Goal: Task Accomplishment & Management: Manage account settings

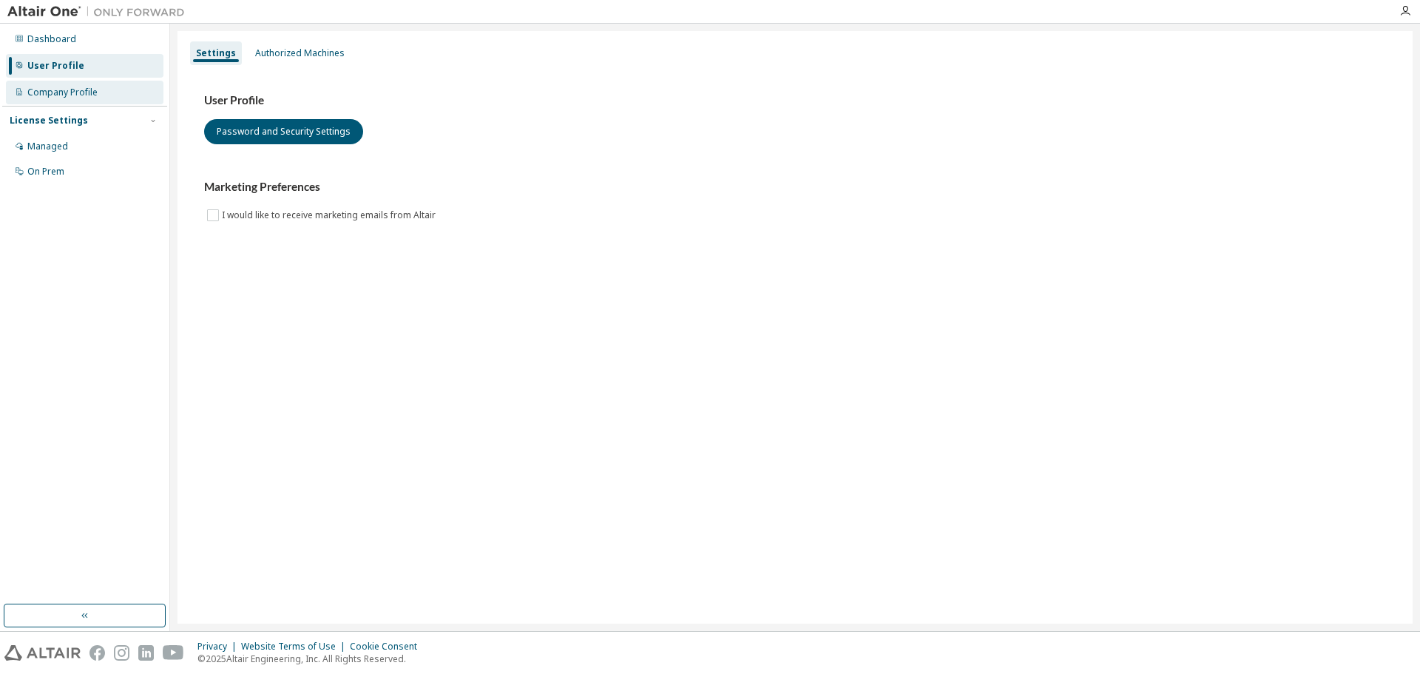
click at [88, 87] on div "Company Profile" at bounding box center [62, 93] width 70 height 12
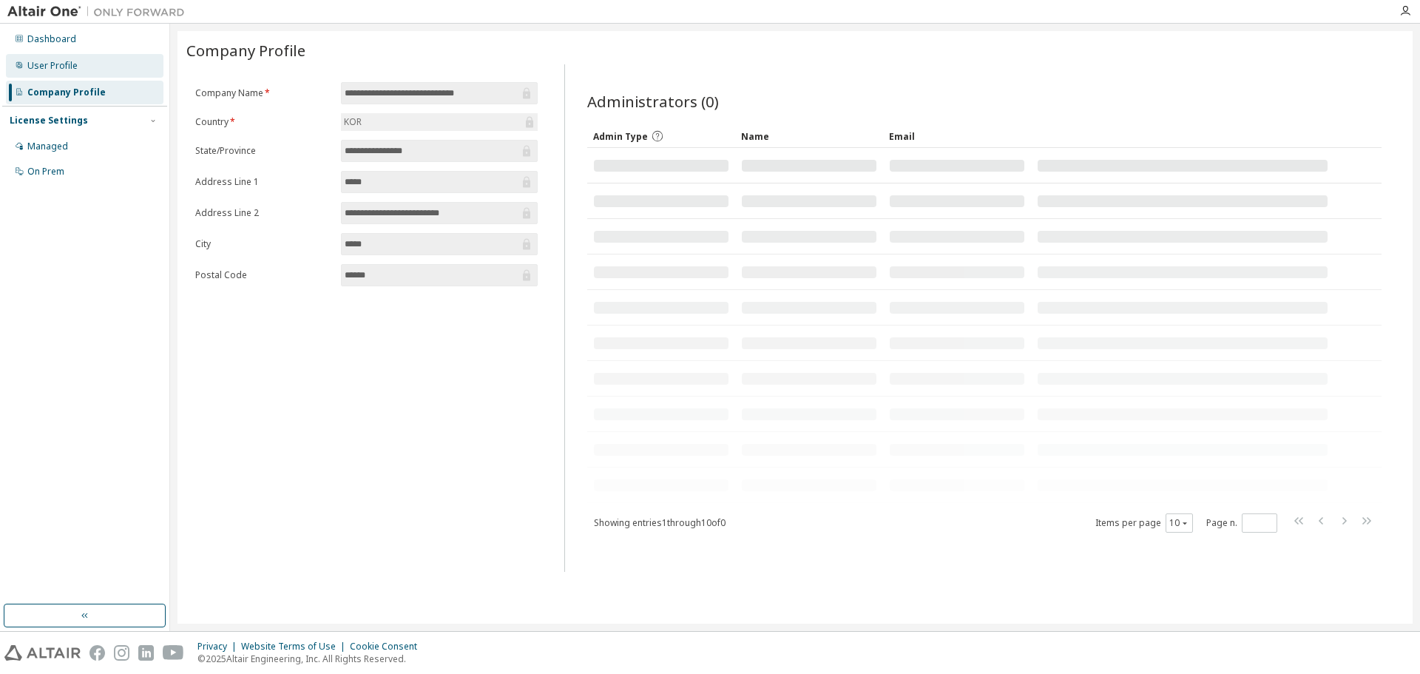
click at [92, 70] on div "User Profile" at bounding box center [85, 66] width 158 height 24
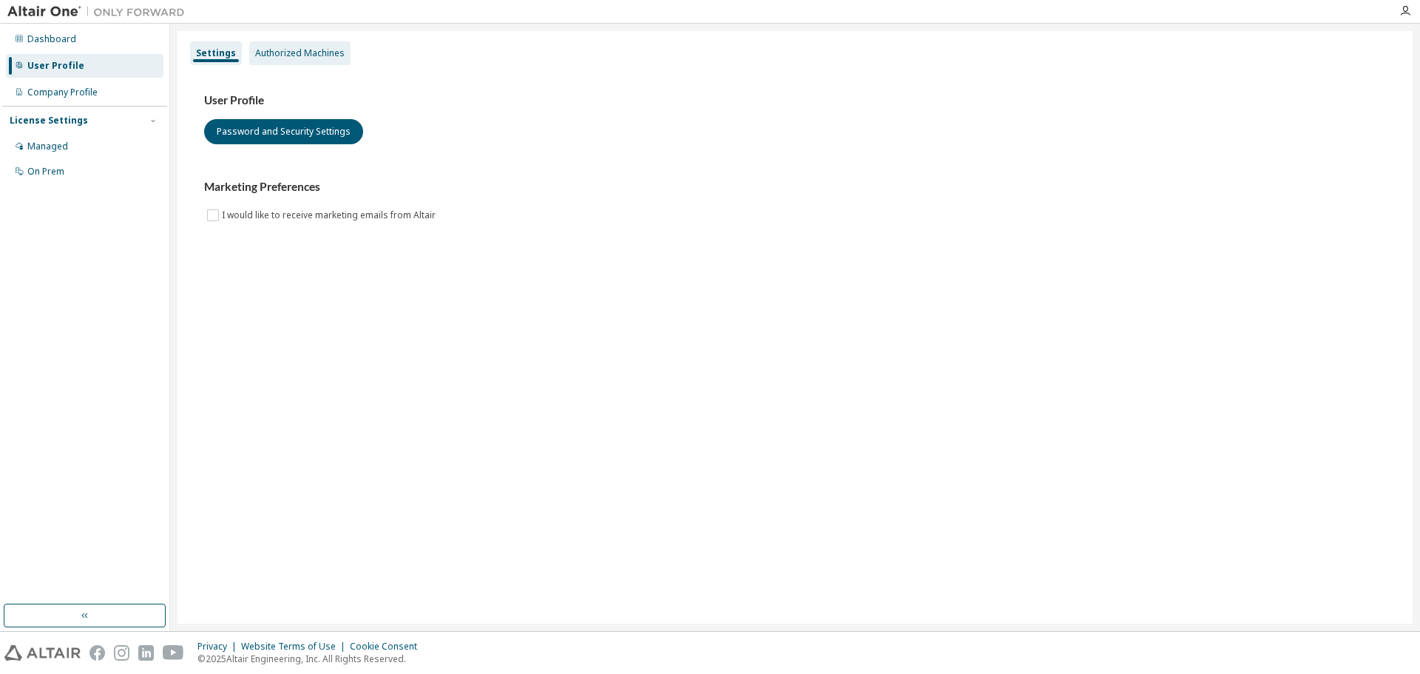
click at [256, 49] on div "Authorized Machines" at bounding box center [300, 53] width 90 height 12
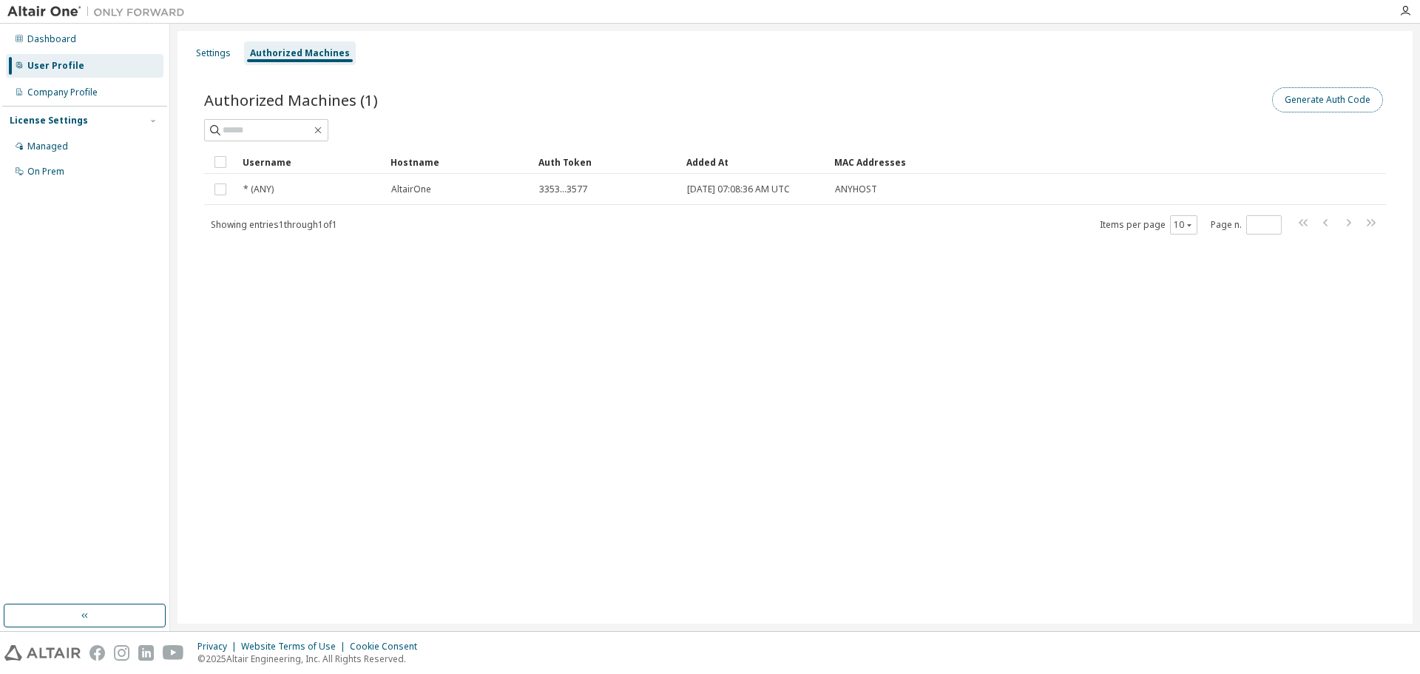
click at [1347, 102] on button "Generate Auth Code" at bounding box center [1328, 99] width 111 height 25
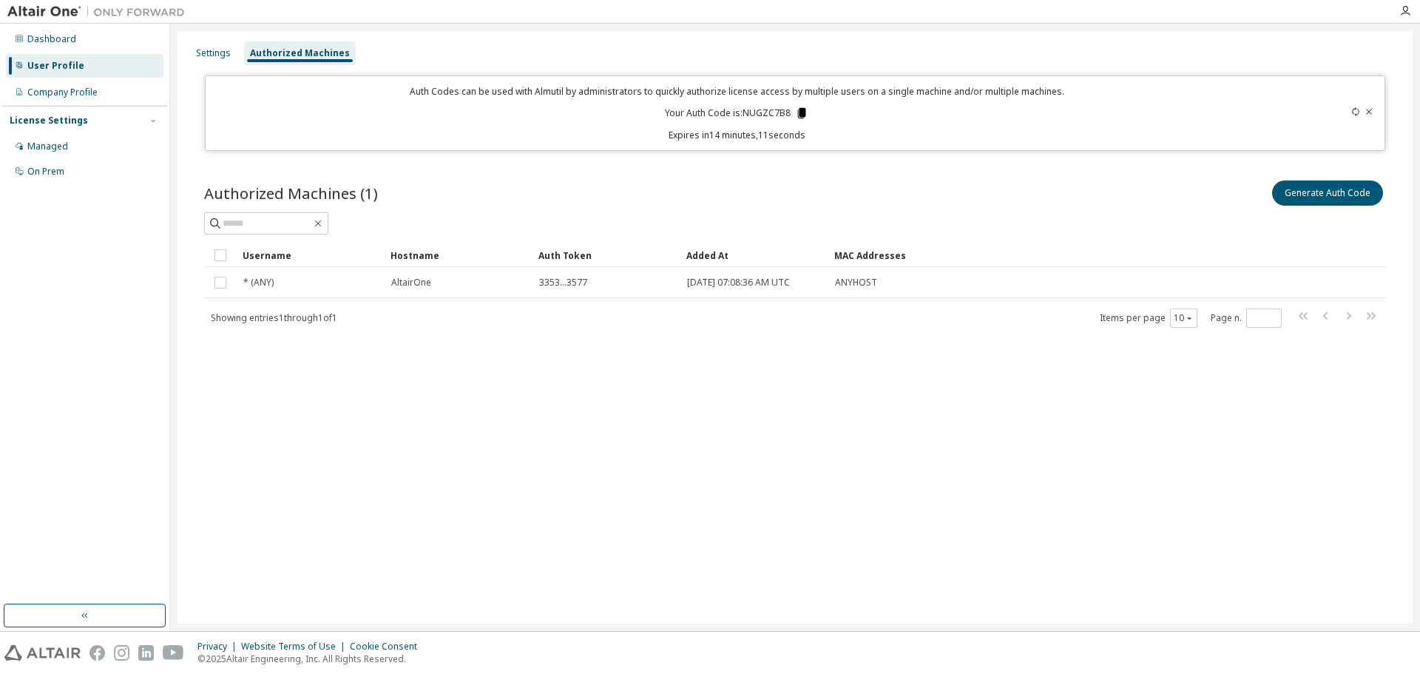
click at [798, 115] on icon at bounding box center [802, 113] width 8 height 10
click at [801, 115] on icon at bounding box center [802, 113] width 8 height 10
click at [84, 136] on div "Managed" at bounding box center [85, 147] width 158 height 24
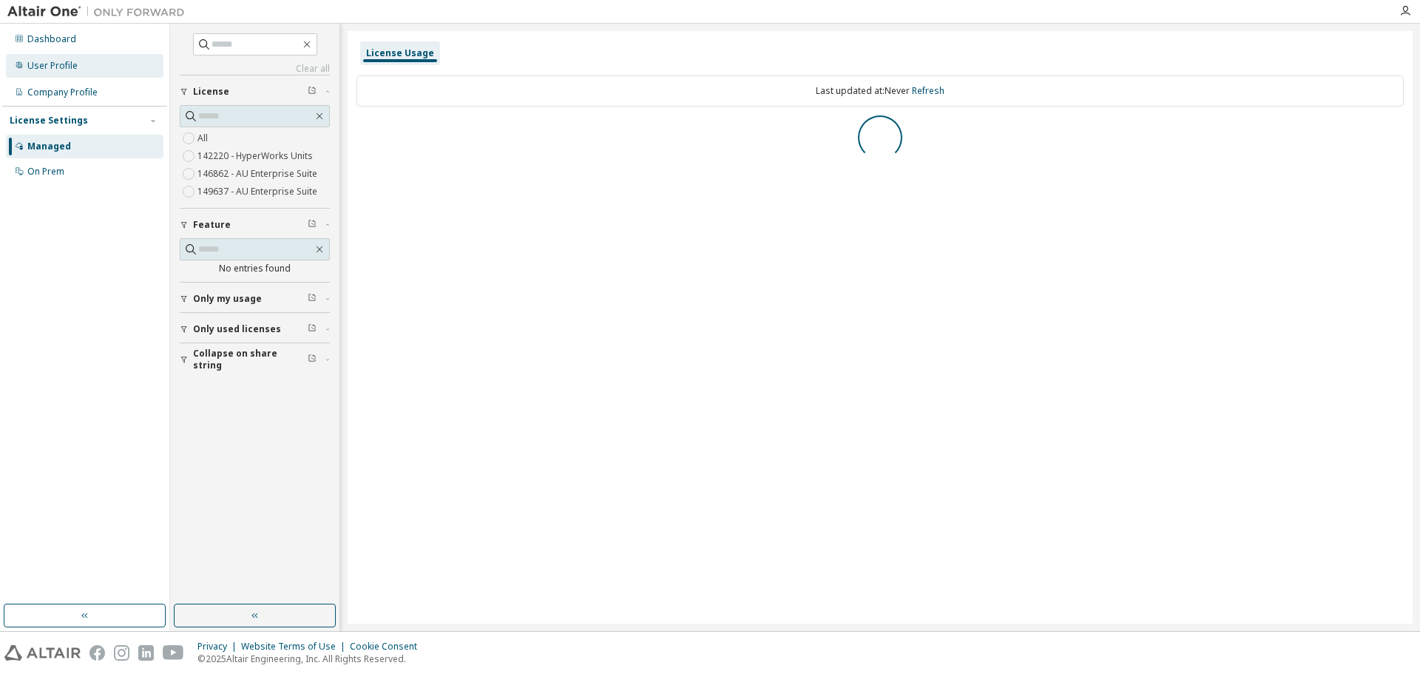
click at [107, 75] on div "User Profile" at bounding box center [85, 66] width 158 height 24
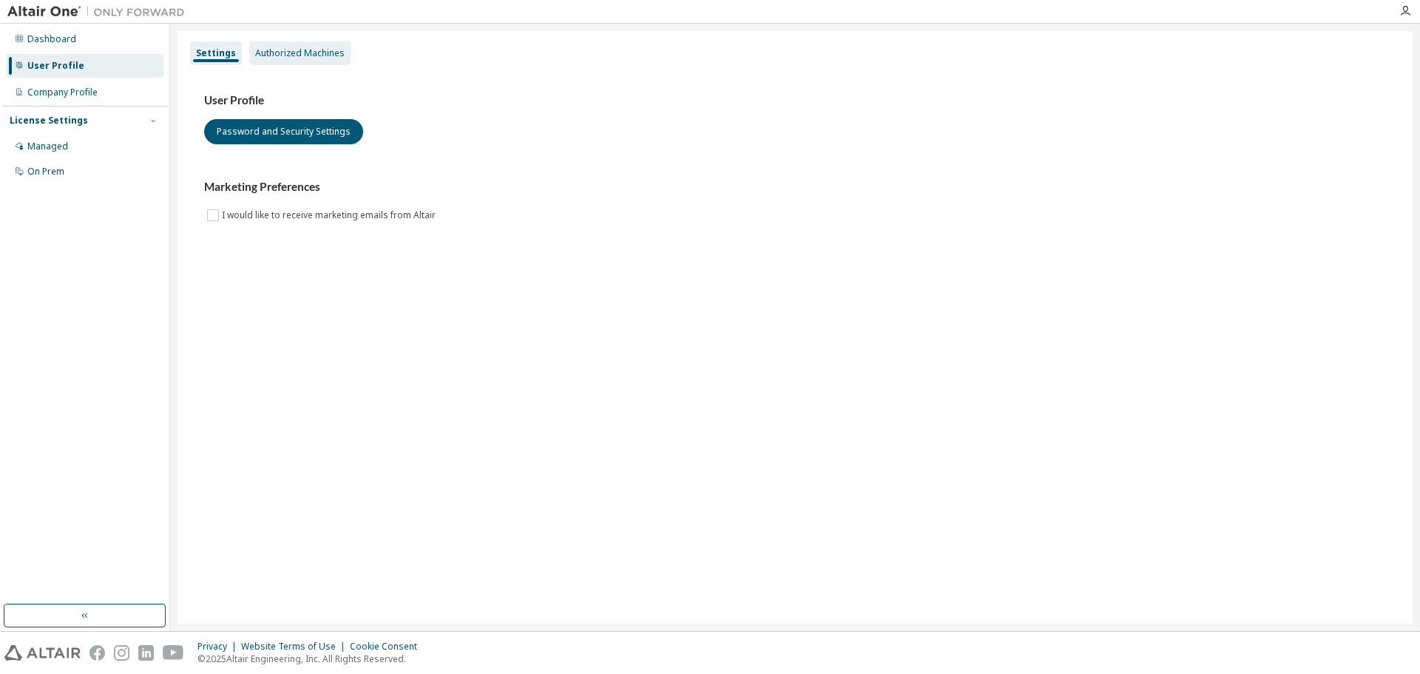
click at [312, 53] on div "Authorized Machines" at bounding box center [300, 53] width 90 height 12
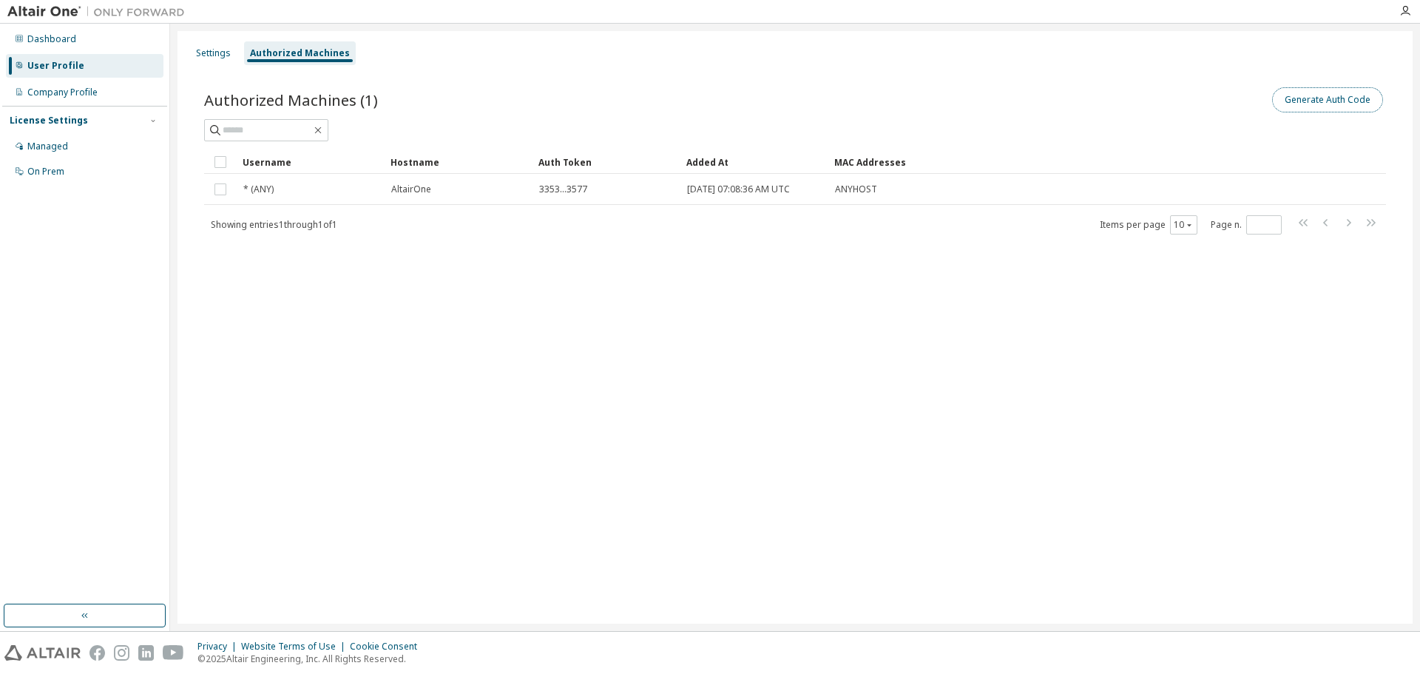
click at [1339, 97] on button "Generate Auth Code" at bounding box center [1328, 99] width 111 height 25
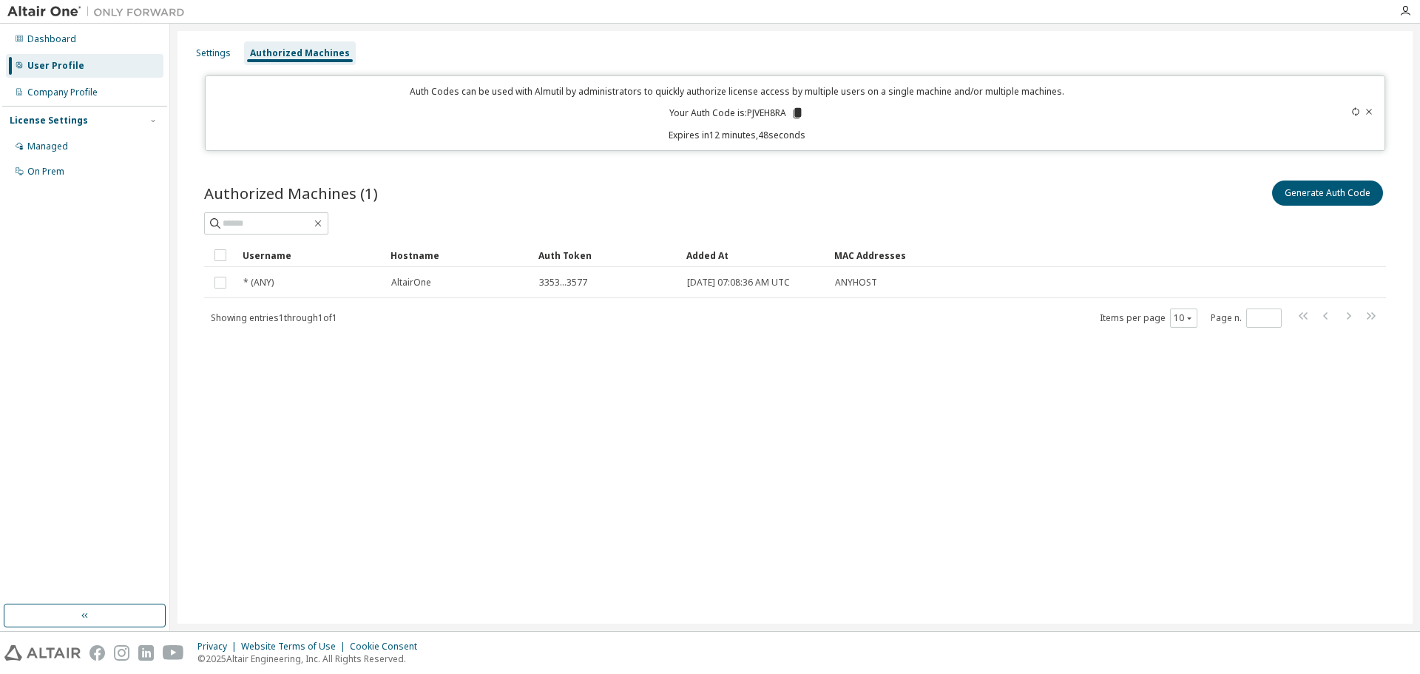
click at [1310, 487] on div "Settings Authorized Machines Auth Codes can be used with Almutil by administrat…" at bounding box center [796, 327] width 1236 height 593
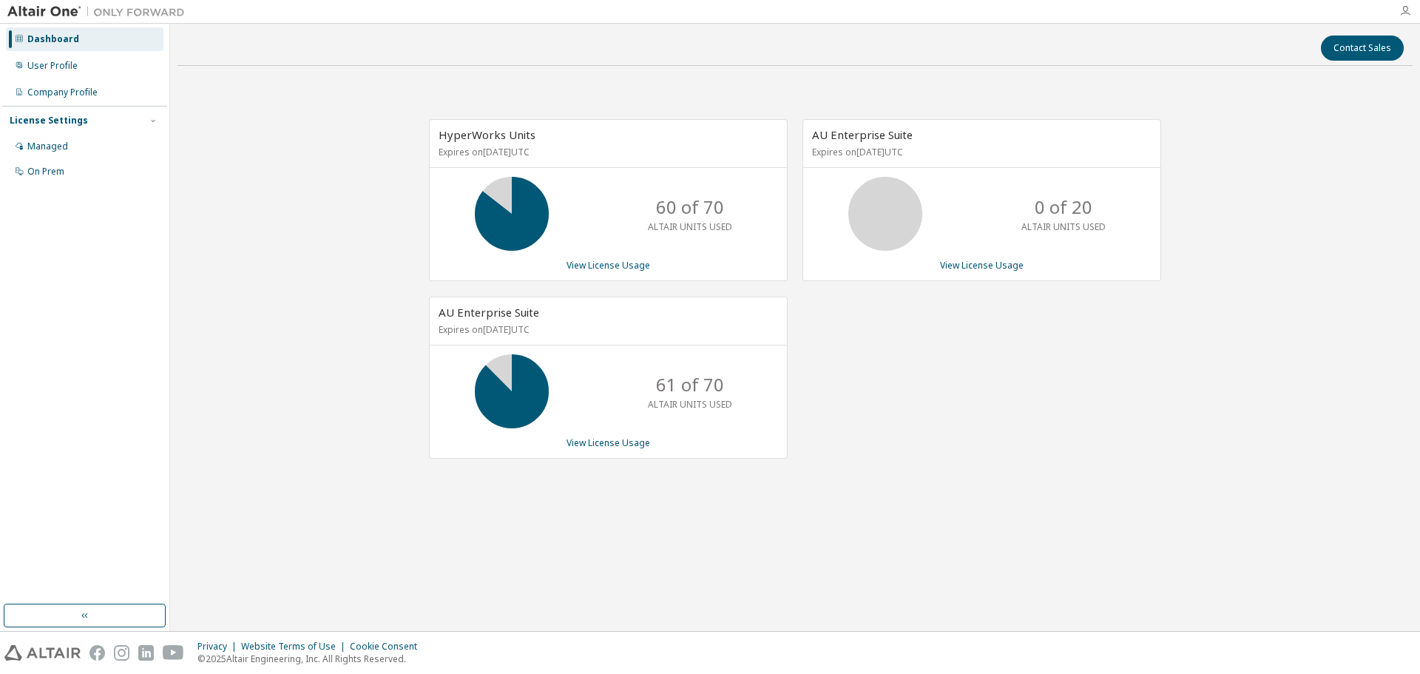
click at [1409, 12] on icon "button" at bounding box center [1406, 11] width 12 height 12
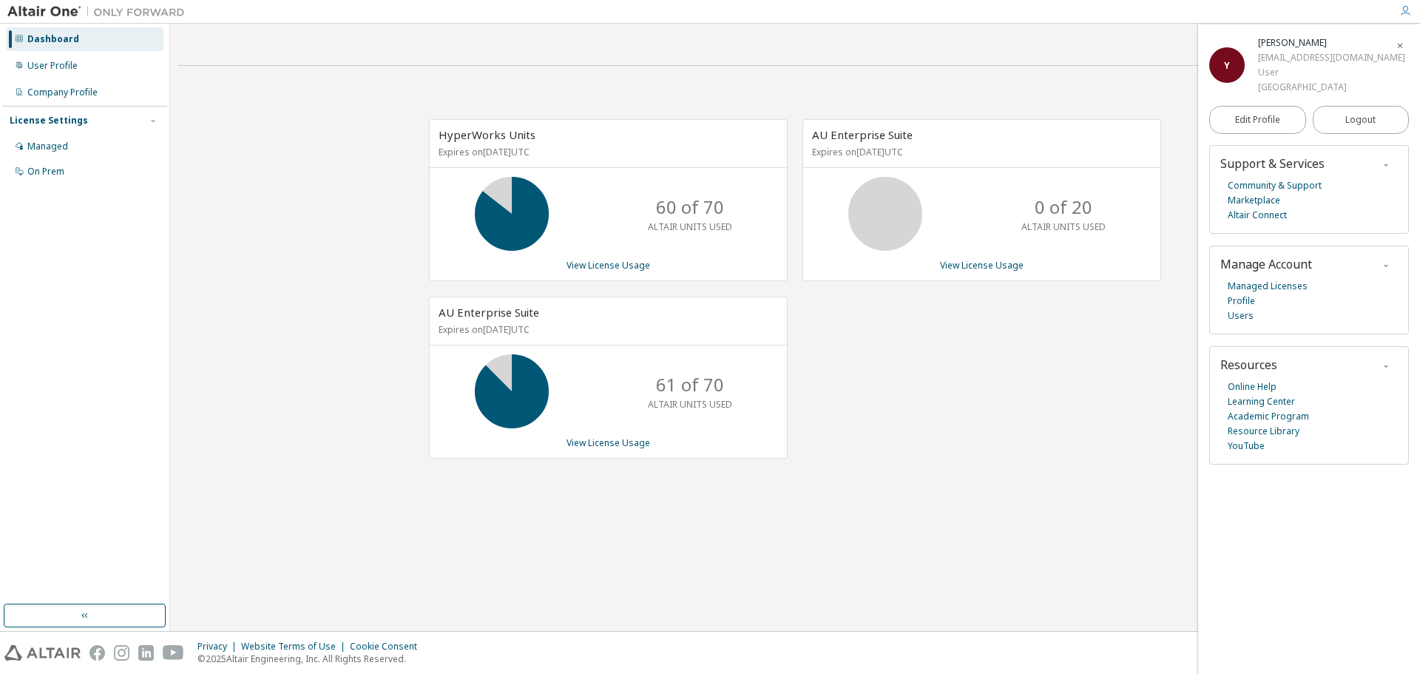
click at [1402, 39] on icon "button" at bounding box center [1400, 45] width 9 height 12
